Goal: Task Accomplishment & Management: Manage account settings

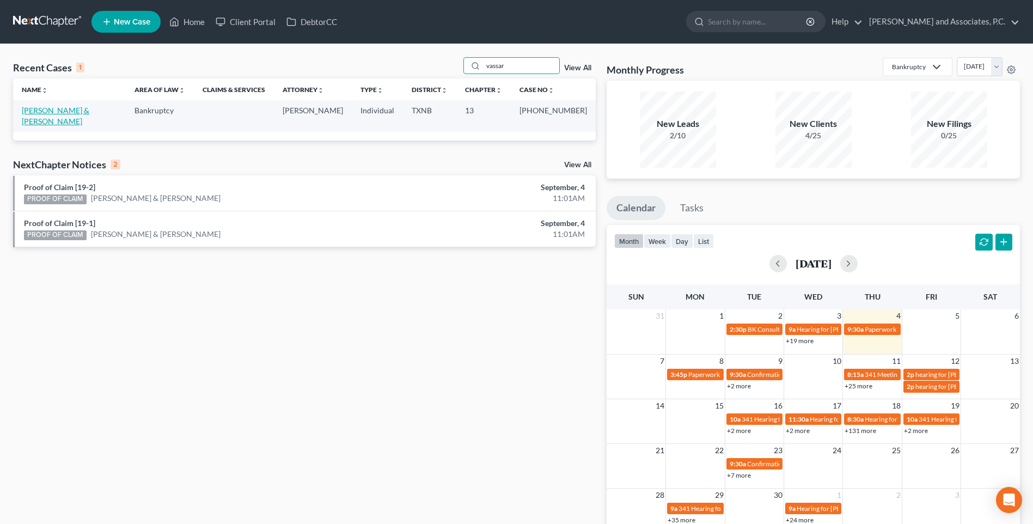
type input "vassar"
click at [59, 112] on link "[PERSON_NAME] & [PERSON_NAME]" at bounding box center [56, 116] width 68 height 20
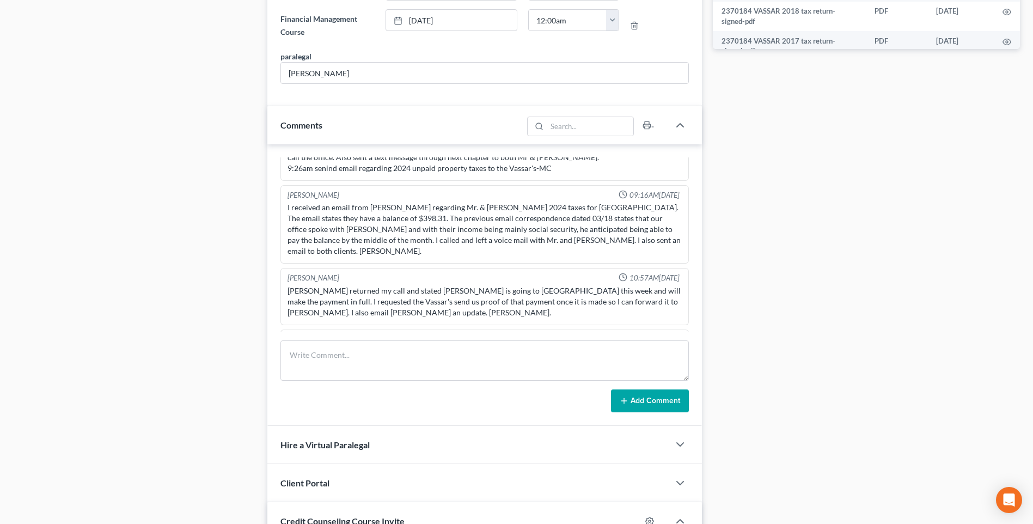
scroll to position [599, 0]
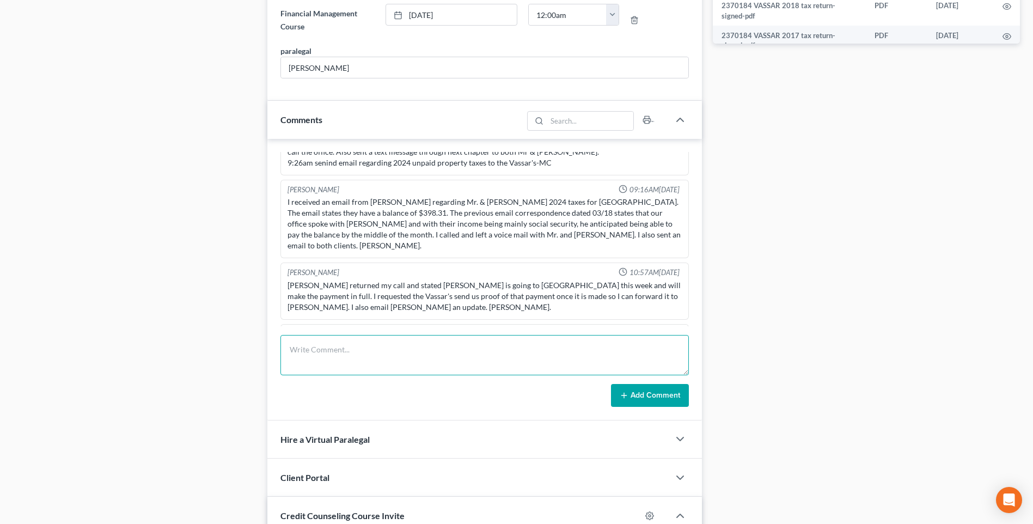
click at [314, 352] on textarea at bounding box center [485, 355] width 409 height 40
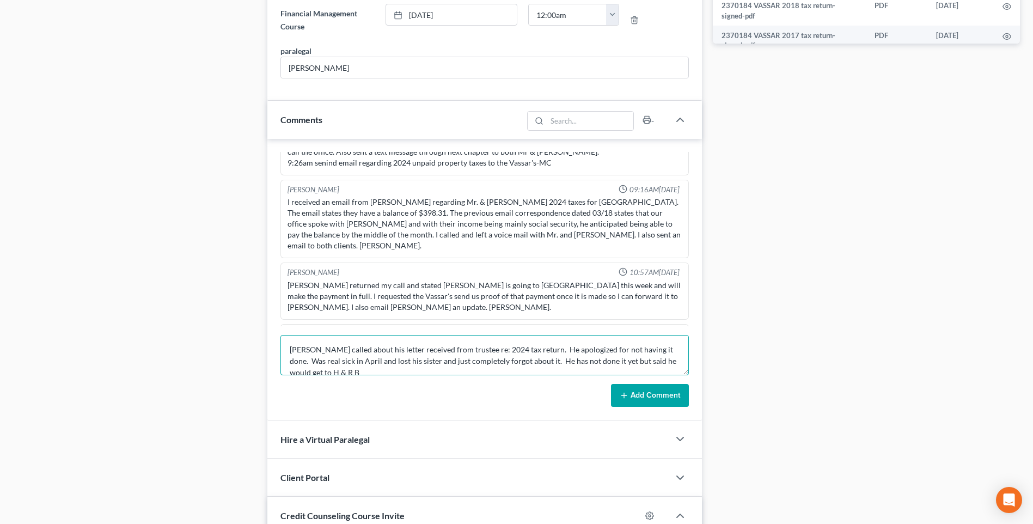
scroll to position [3, 0]
type textarea "[PERSON_NAME] called about his letter received from trustee re: 2024 tax return…"
click at [654, 396] on button "Add Comment" at bounding box center [650, 395] width 78 height 23
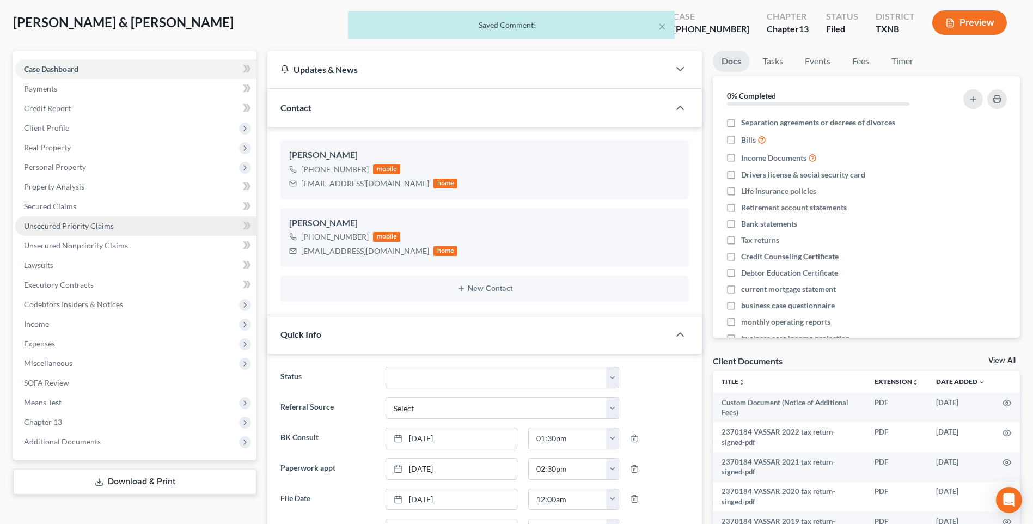
scroll to position [0, 0]
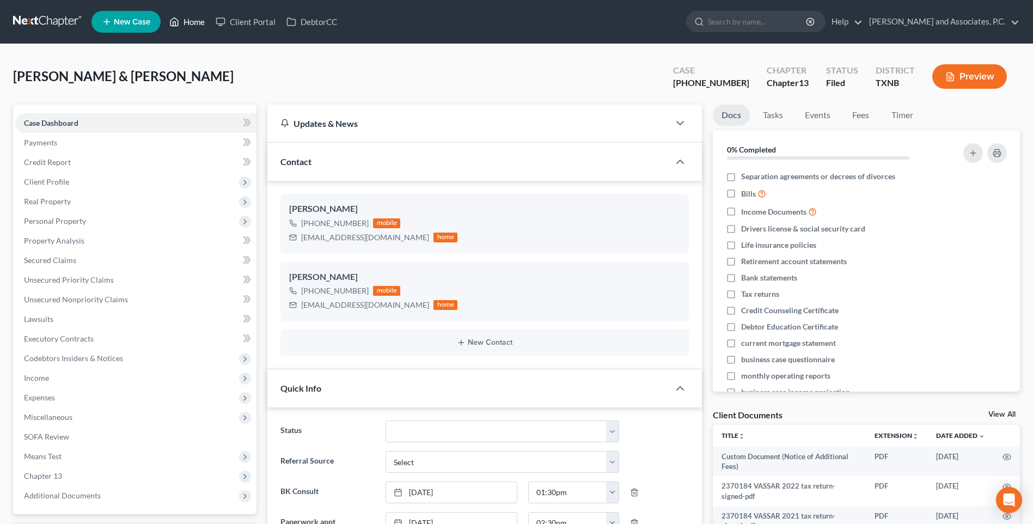
click at [193, 21] on link "Home" at bounding box center [187, 22] width 46 height 20
